Goal: Task Accomplishment & Management: Complete application form

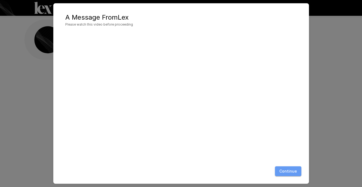
click at [285, 168] on button "Continue" at bounding box center [288, 171] width 26 height 10
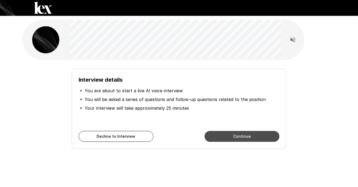
click at [254, 139] on button "Continue" at bounding box center [241, 136] width 75 height 11
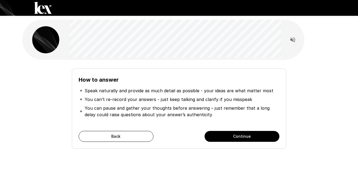
click at [249, 140] on button "Continue" at bounding box center [241, 136] width 75 height 11
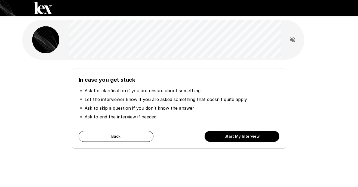
click at [240, 139] on button "Start My Interview" at bounding box center [241, 136] width 75 height 11
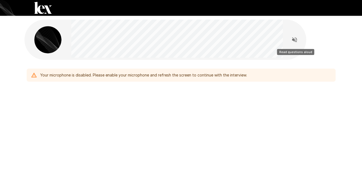
click at [294, 39] on icon "Read questions aloud" at bounding box center [294, 39] width 5 height 5
click at [294, 40] on icon "Stop reading questions aloud" at bounding box center [294, 39] width 7 height 7
click at [45, 77] on div "Your microphone is disabled. Please enable your microphone and refresh the scre…" at bounding box center [143, 75] width 206 height 10
click at [36, 77] on icon at bounding box center [33, 75] width 5 height 5
click at [224, 122] on div "Your microphone is disabled. Please enable your microphone and refresh the scre…" at bounding box center [181, 63] width 326 height 127
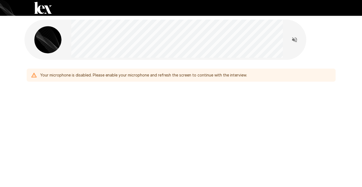
click at [226, 78] on div "Your microphone is disabled. Please enable your microphone and refresh the scre…" at bounding box center [143, 75] width 206 height 10
click at [180, 82] on div "Your microphone is disabled. Please enable your microphone and refresh the scre…" at bounding box center [180, 72] width 313 height 24
click at [209, 137] on div "Your microphone is disabled. Please enable your microphone and refresh the scre…" at bounding box center [181, 93] width 362 height 187
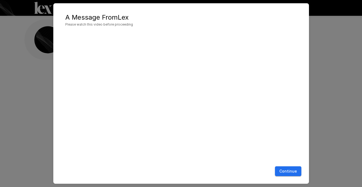
click at [281, 172] on button "Continue" at bounding box center [288, 171] width 26 height 10
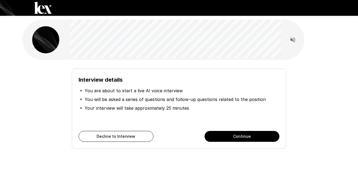
click at [231, 137] on button "Continue" at bounding box center [241, 136] width 75 height 11
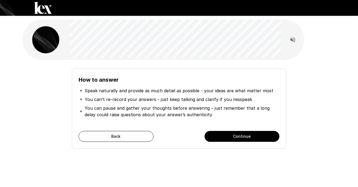
click at [231, 137] on button "Continue" at bounding box center [241, 136] width 75 height 11
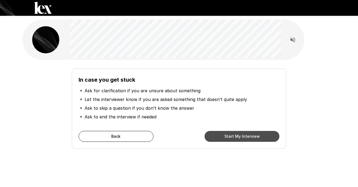
click at [231, 137] on button "Start My Interview" at bounding box center [241, 136] width 75 height 11
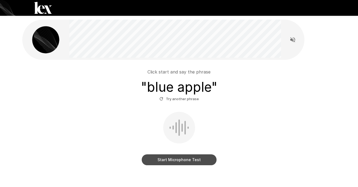
click at [184, 160] on button "Start Microphone Test" at bounding box center [179, 159] width 75 height 11
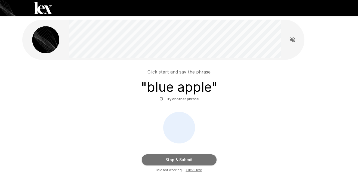
click at [187, 159] on button "Stop & Submit" at bounding box center [179, 159] width 75 height 11
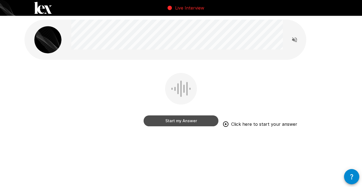
click at [189, 122] on button "Start my Answer" at bounding box center [180, 120] width 75 height 11
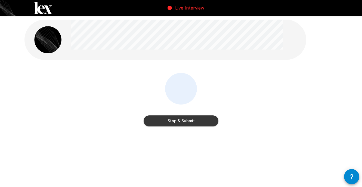
click at [197, 126] on button "Stop & Submit" at bounding box center [180, 120] width 75 height 11
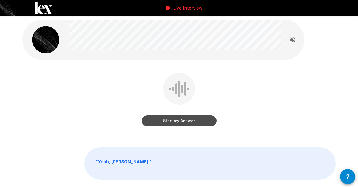
click at [196, 123] on button "Start my Answer" at bounding box center [179, 120] width 75 height 11
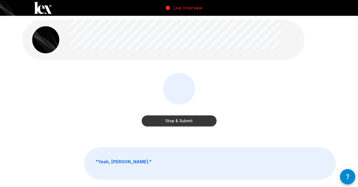
click at [194, 122] on button "Stop & Submit" at bounding box center [179, 120] width 75 height 11
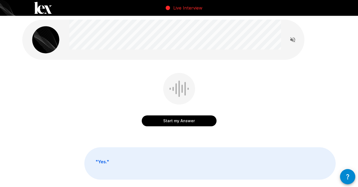
click at [194, 120] on button "Start my Answer" at bounding box center [179, 120] width 75 height 11
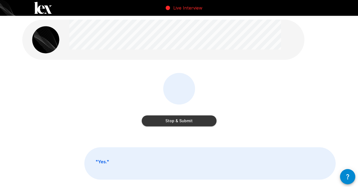
click at [186, 121] on button "Stop & Submit" at bounding box center [179, 120] width 75 height 11
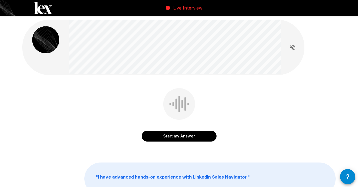
click at [198, 135] on button "Start my Answer" at bounding box center [179, 135] width 75 height 11
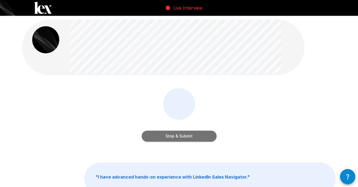
click at [192, 135] on button "Stop & Submit" at bounding box center [179, 135] width 75 height 11
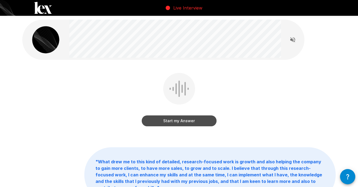
click at [194, 121] on button "Start my Answer" at bounding box center [179, 120] width 75 height 11
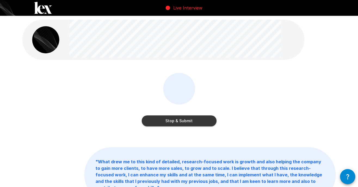
click at [190, 121] on button "Stop & Submit" at bounding box center [179, 120] width 75 height 11
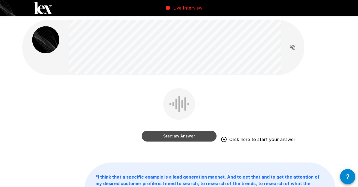
click at [181, 139] on button "Start my Answer" at bounding box center [179, 135] width 75 height 11
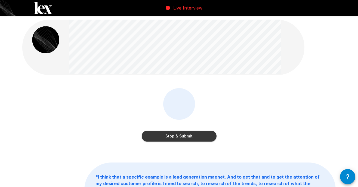
click at [201, 136] on button "Stop & Submit" at bounding box center [179, 135] width 75 height 11
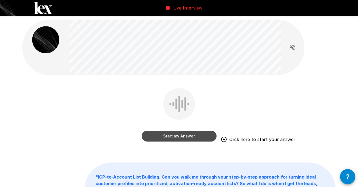
click at [203, 137] on button "Start my Answer" at bounding box center [179, 135] width 75 height 11
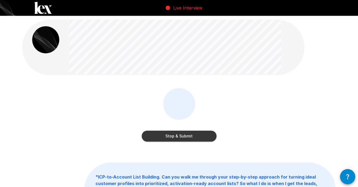
click at [181, 138] on button "Stop & Submit" at bounding box center [179, 135] width 75 height 11
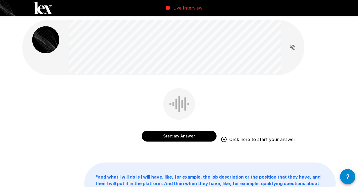
click at [203, 134] on button "Start my Answer" at bounding box center [179, 135] width 75 height 11
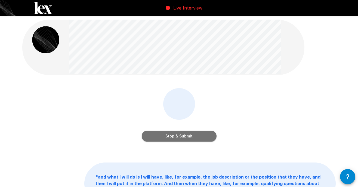
click at [198, 138] on button "Stop & Submit" at bounding box center [179, 135] width 75 height 11
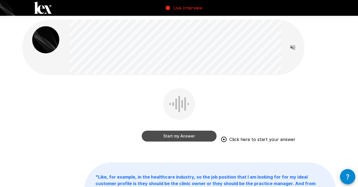
click at [183, 136] on button "Start my Answer" at bounding box center [179, 135] width 75 height 11
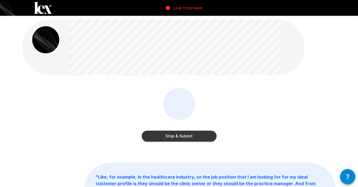
click at [189, 138] on button "Stop & Submit" at bounding box center [179, 135] width 75 height 11
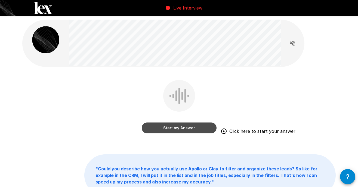
click at [194, 132] on button "Start my Answer" at bounding box center [179, 127] width 75 height 11
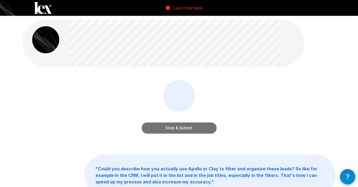
click at [194, 130] on button "Stop & Submit" at bounding box center [179, 127] width 75 height 11
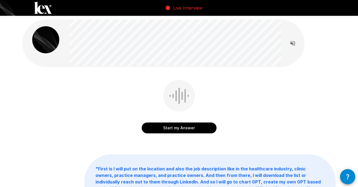
click at [198, 131] on button "Start my Answer" at bounding box center [179, 127] width 75 height 11
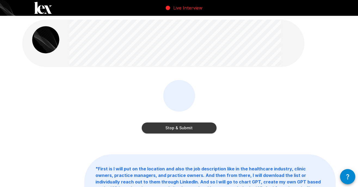
click at [192, 130] on button "Stop & Submit" at bounding box center [179, 127] width 75 height 11
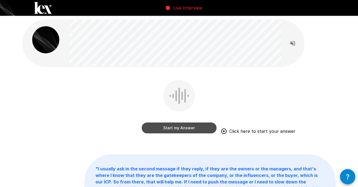
click at [196, 125] on button "Start my Answer" at bounding box center [179, 127] width 75 height 11
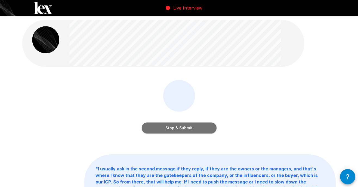
click at [195, 127] on button "Stop & Submit" at bounding box center [179, 127] width 75 height 11
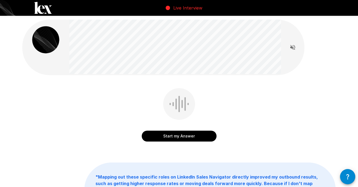
click at [202, 136] on button "Start my Answer" at bounding box center [179, 135] width 75 height 11
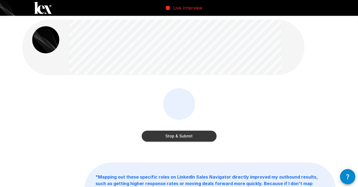
click at [195, 131] on button "Stop & Submit" at bounding box center [179, 135] width 75 height 11
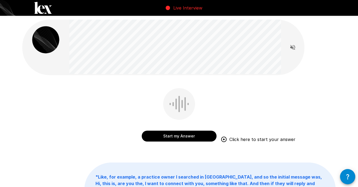
click at [161, 137] on button "Start my Answer" at bounding box center [179, 135] width 75 height 11
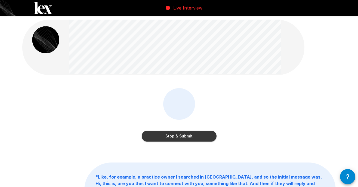
click at [171, 135] on button "Stop & Submit" at bounding box center [179, 135] width 75 height 11
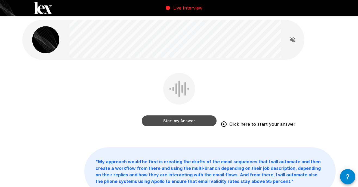
click at [167, 124] on button "Start my Answer" at bounding box center [179, 120] width 75 height 11
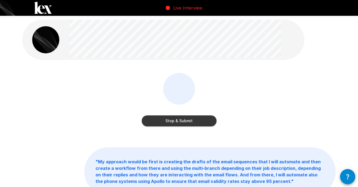
click at [181, 124] on button "Stop & Submit" at bounding box center [179, 120] width 75 height 11
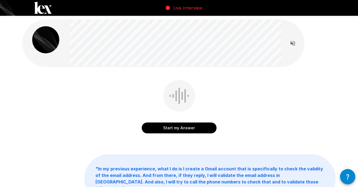
click at [285, 43] on div at bounding box center [291, 43] width 23 height 34
click at [288, 43] on button "Read questions aloud" at bounding box center [292, 43] width 11 height 11
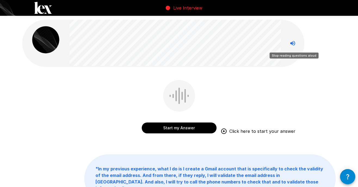
click at [290, 45] on icon "Stop reading questions aloud" at bounding box center [292, 43] width 7 height 7
click at [179, 130] on button "Start my Answer" at bounding box center [179, 127] width 75 height 11
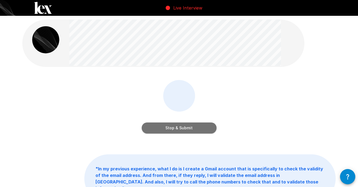
click at [192, 133] on button "Stop & Submit" at bounding box center [179, 127] width 75 height 11
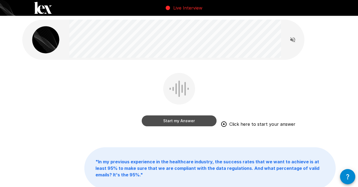
click at [184, 123] on button "Start my Answer" at bounding box center [179, 120] width 75 height 11
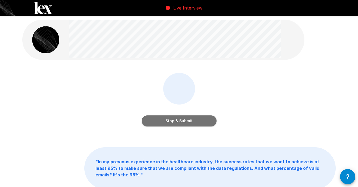
click at [183, 123] on button "Stop & Submit" at bounding box center [179, 120] width 75 height 11
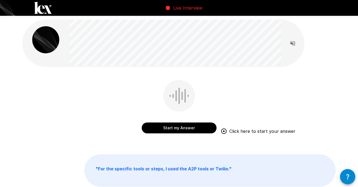
click at [185, 129] on button "Start my Answer" at bounding box center [179, 127] width 75 height 11
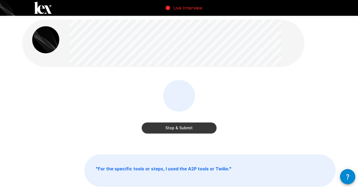
click at [152, 128] on button "Stop & Submit" at bounding box center [179, 127] width 75 height 11
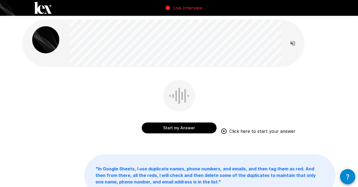
click at [193, 126] on button "Start my Answer" at bounding box center [179, 127] width 75 height 11
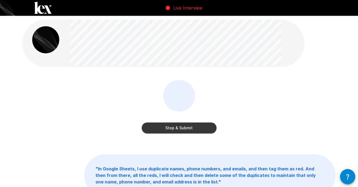
click at [173, 128] on button "Stop & Submit" at bounding box center [179, 127] width 75 height 11
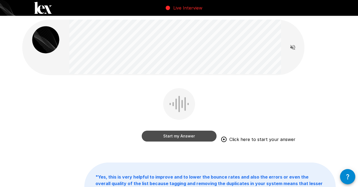
click at [204, 137] on button "Start my Answer" at bounding box center [179, 135] width 75 height 11
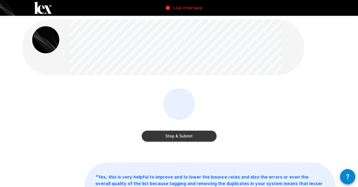
click at [207, 133] on button "Stop & Submit" at bounding box center [179, 135] width 75 height 11
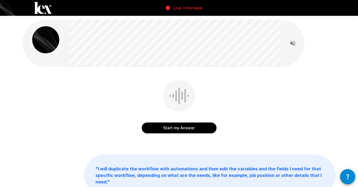
click at [181, 129] on button "Start my Answer" at bounding box center [179, 127] width 75 height 11
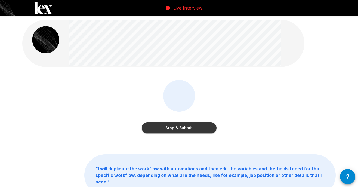
click at [174, 127] on button "Stop & Submit" at bounding box center [179, 127] width 75 height 11
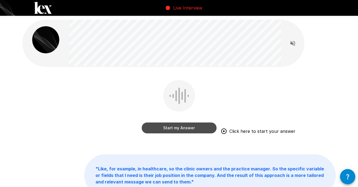
click at [191, 130] on button "Start my Answer" at bounding box center [179, 127] width 75 height 11
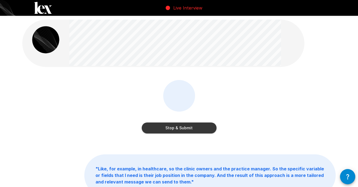
click at [187, 127] on button "Stop & Submit" at bounding box center [179, 127] width 75 height 11
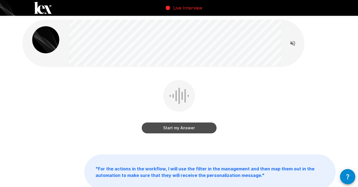
drag, startPoint x: 190, startPoint y: 125, endPoint x: 217, endPoint y: 121, distance: 27.0
click at [190, 125] on button "Start my Answer" at bounding box center [179, 127] width 75 height 11
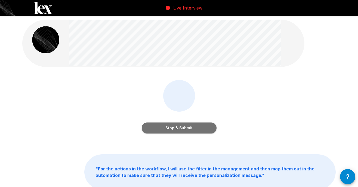
click at [197, 129] on button "Stop & Submit" at bounding box center [179, 127] width 75 height 11
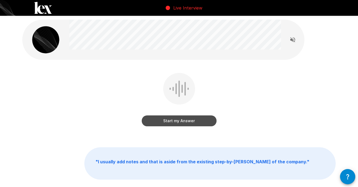
click at [191, 124] on button "Start my Answer" at bounding box center [179, 120] width 75 height 11
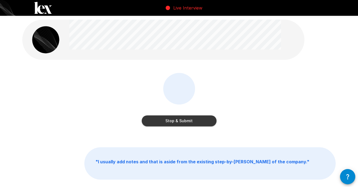
click at [192, 122] on button "Stop & Submit" at bounding box center [179, 120] width 75 height 11
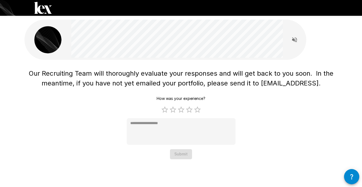
click at [247, 142] on div "Our Recruiting Team will thoroughly evaluate your responses and will get back t…" at bounding box center [180, 112] width 313 height 93
click at [271, 133] on div "Our Recruiting Team will thoroughly evaluate your responses and will get back t…" at bounding box center [180, 112] width 313 height 93
click at [295, 40] on icon "Read questions aloud" at bounding box center [294, 39] width 7 height 7
click at [295, 42] on icon "Stop reading questions aloud" at bounding box center [294, 39] width 5 height 5
click at [190, 111] on label "4 Stars" at bounding box center [189, 109] width 8 height 8
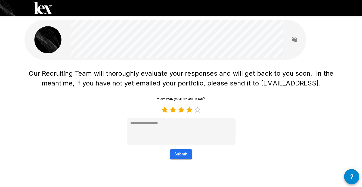
type textarea "*"
click at [183, 159] on div "Our Recruiting Team will thoroughly evaluate your responses and will get back t…" at bounding box center [181, 85] width 326 height 171
click at [185, 154] on button "Submit" at bounding box center [181, 154] width 22 height 10
